Goal: Transaction & Acquisition: Subscribe to service/newsletter

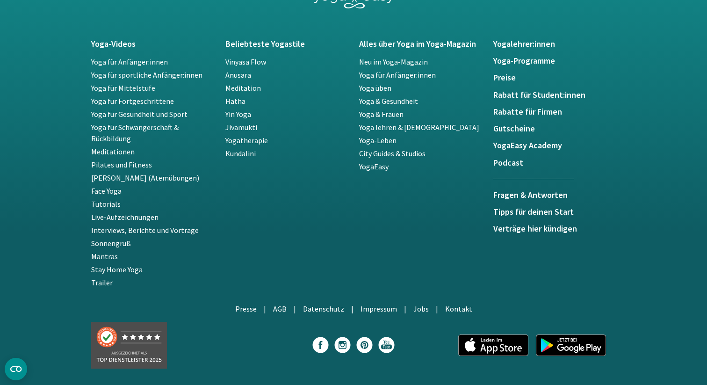
scroll to position [1637, 0]
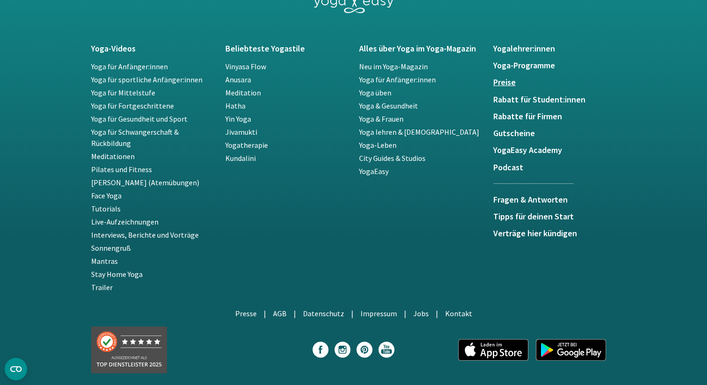
click at [506, 78] on h5 "Preise" at bounding box center [554, 82] width 123 height 9
click at [507, 84] on h5 "Preise" at bounding box center [554, 82] width 123 height 9
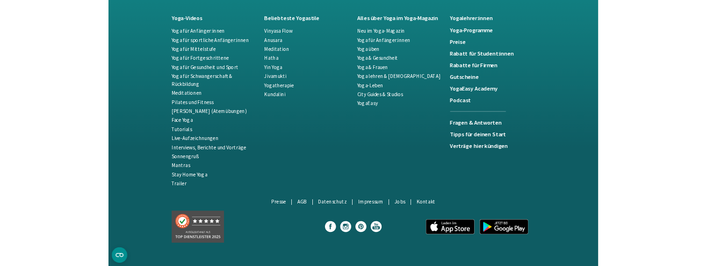
scroll to position [1653, 0]
